Goal: Communication & Community: Share content

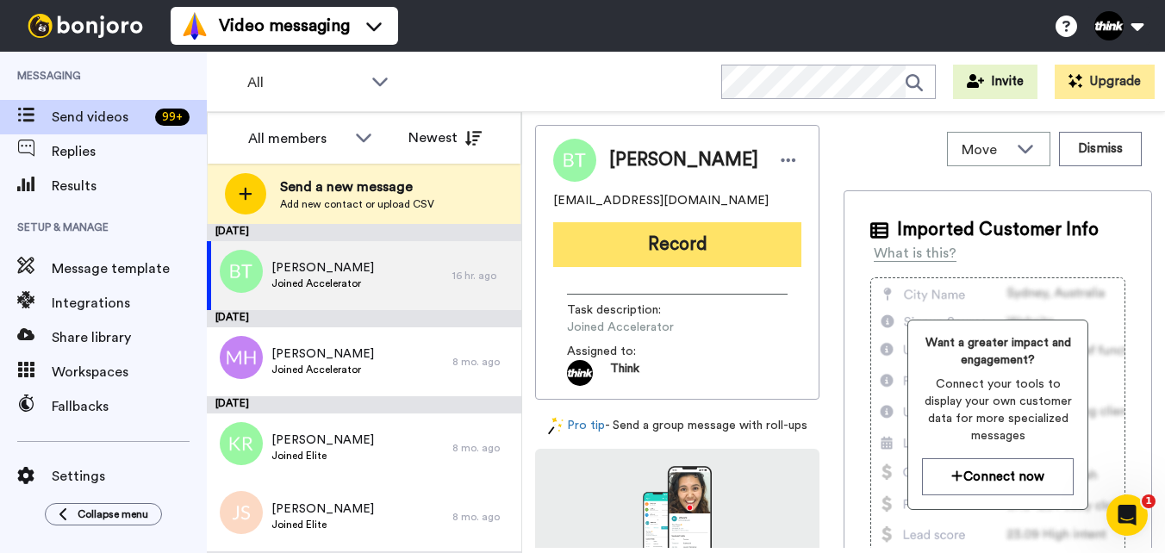
click at [687, 256] on button "Record" at bounding box center [677, 244] width 248 height 45
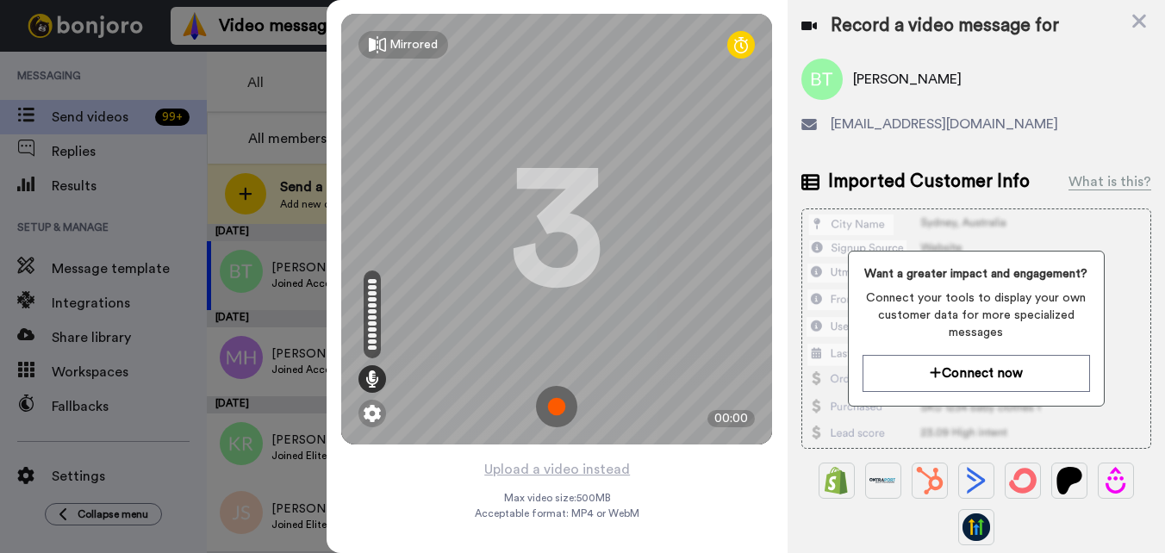
click at [554, 404] on img at bounding box center [556, 406] width 41 height 41
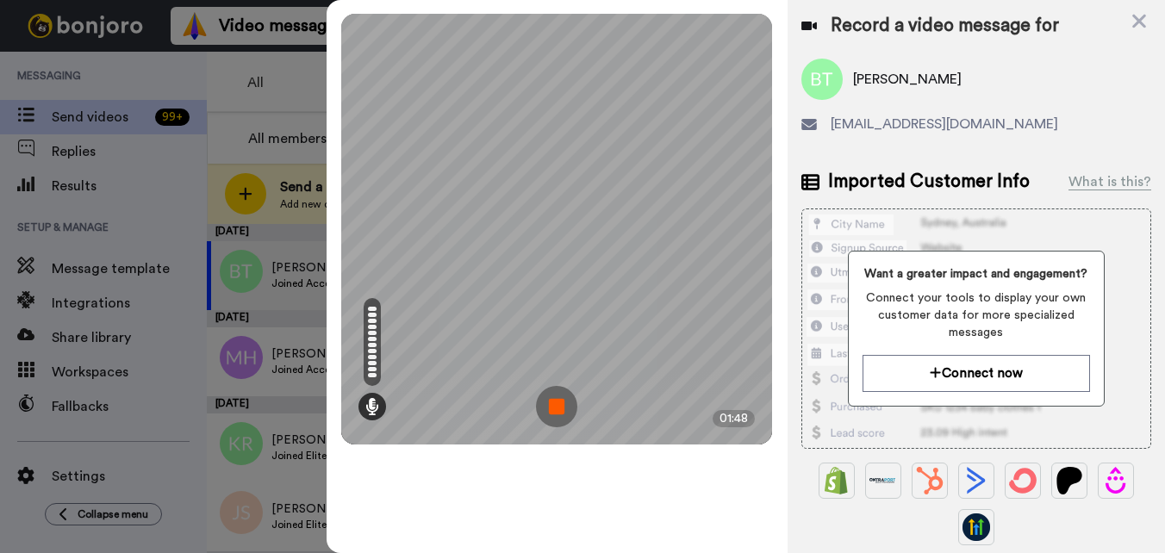
click at [565, 402] on img at bounding box center [556, 406] width 41 height 41
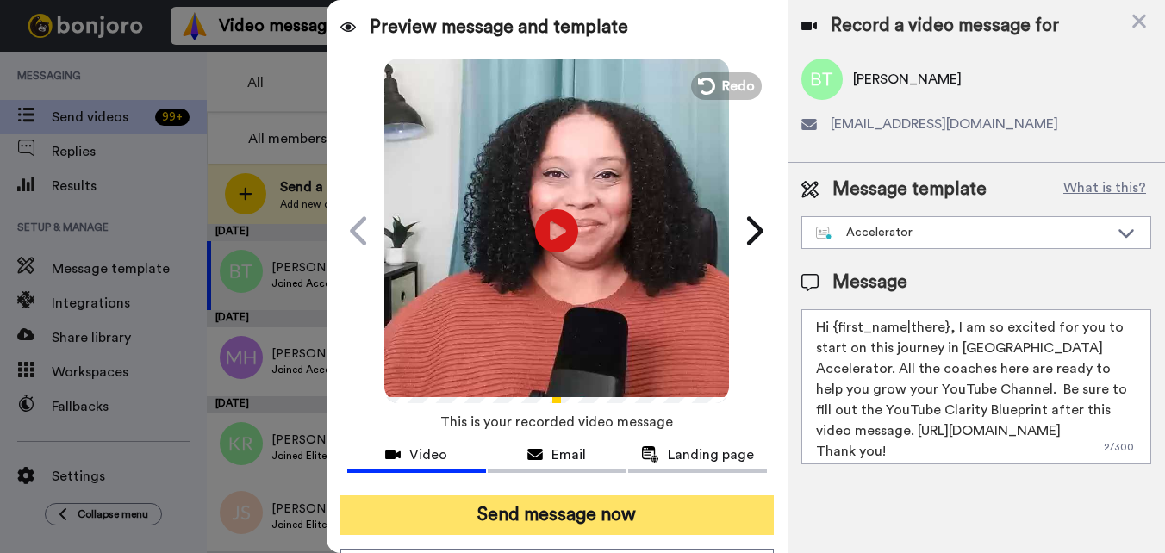
click at [544, 525] on button "Send message now" at bounding box center [556, 515] width 433 height 40
